Goal: Entertainment & Leisure: Consume media (video, audio)

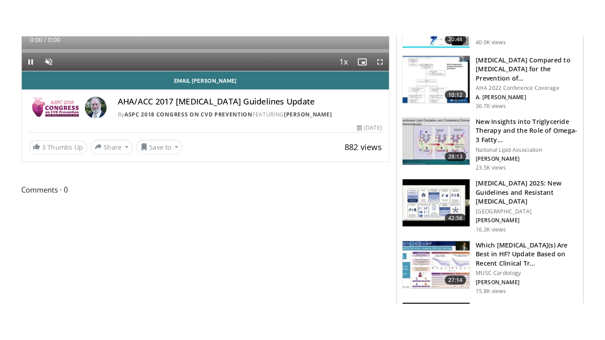
scroll to position [43, 0]
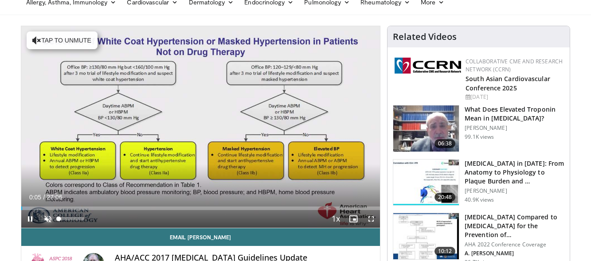
click at [50, 220] on span "Video Player" at bounding box center [48, 219] width 18 height 18
click at [372, 218] on span "Video Player" at bounding box center [371, 219] width 18 height 18
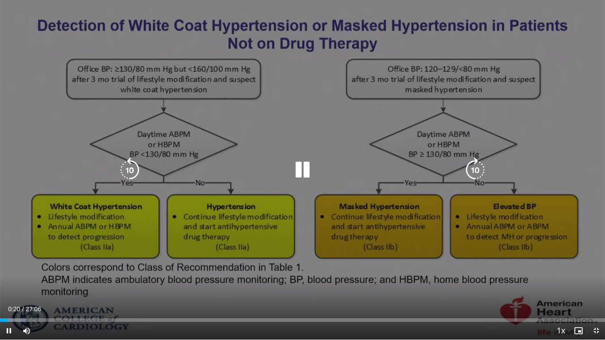
click at [472, 163] on icon "Video Player" at bounding box center [475, 170] width 25 height 25
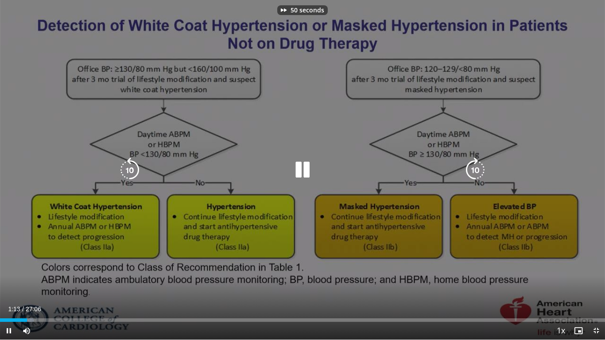
click at [472, 163] on icon "Video Player" at bounding box center [475, 170] width 25 height 25
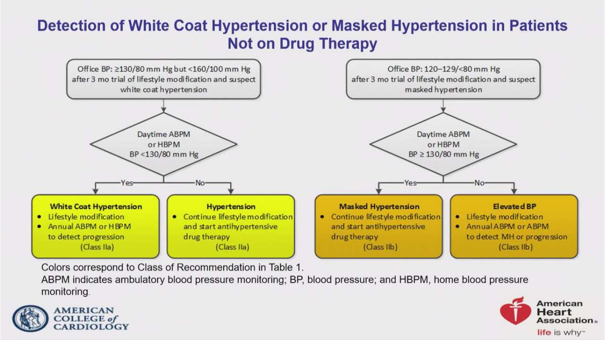
click at [472, 163] on div "70 seconds Tap to unmute" at bounding box center [302, 170] width 605 height 340
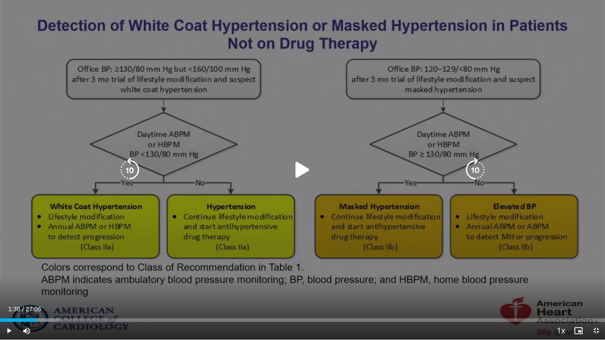
click at [474, 164] on icon "Video Player" at bounding box center [475, 170] width 25 height 25
click at [303, 169] on icon "Video Player" at bounding box center [302, 170] width 25 height 25
click at [476, 169] on icon "Video Player" at bounding box center [475, 170] width 25 height 25
click at [477, 162] on icon "Video Player" at bounding box center [475, 170] width 25 height 25
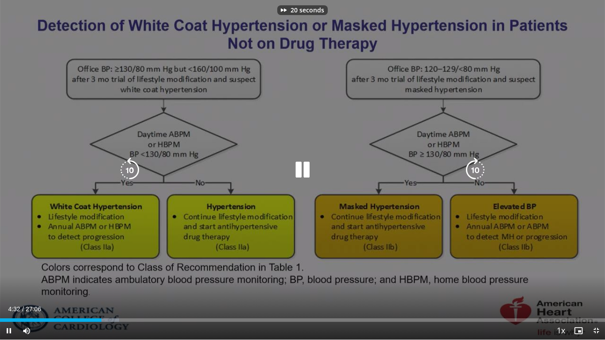
click at [477, 162] on icon "Video Player" at bounding box center [475, 170] width 25 height 25
drag, startPoint x: 346, startPoint y: 202, endPoint x: 290, endPoint y: 247, distance: 72.5
click at [290, 247] on div "50 seconds Tap to unmute" at bounding box center [302, 170] width 605 height 340
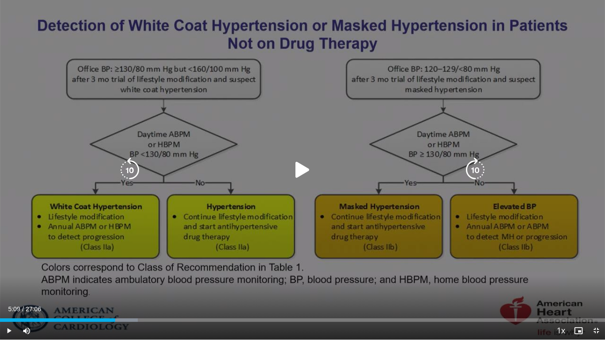
click at [304, 167] on icon "Video Player" at bounding box center [302, 170] width 25 height 25
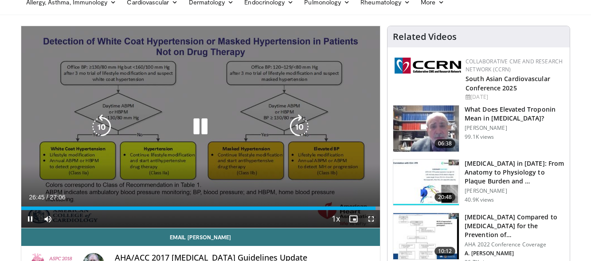
drag, startPoint x: 370, startPoint y: 221, endPoint x: 378, endPoint y: 278, distance: 58.1
click at [370, 221] on span "Video Player" at bounding box center [371, 219] width 18 height 18
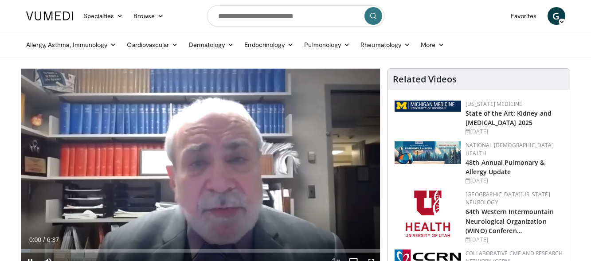
click at [499, 159] on h2 "48th Annual Pulmonary & Allergy Update" at bounding box center [513, 166] width 97 height 19
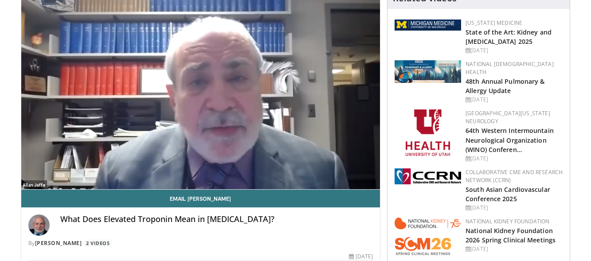
scroll to position [82, 0]
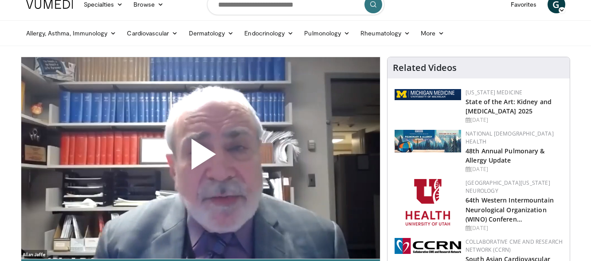
scroll to position [0, 0]
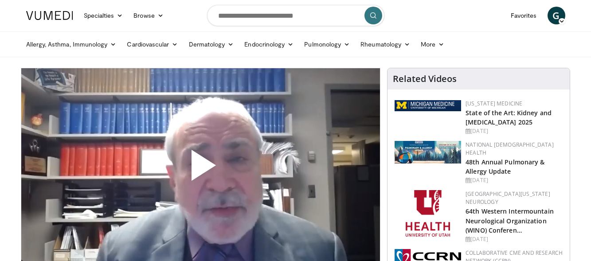
click at [445, 148] on img at bounding box center [427, 152] width 66 height 23
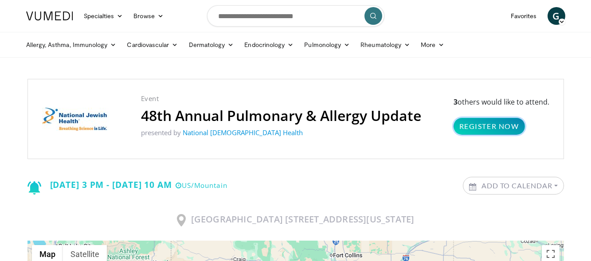
click at [475, 125] on link "Register Now" at bounding box center [488, 126] width 71 height 17
